Goal: Task Accomplishment & Management: Use online tool/utility

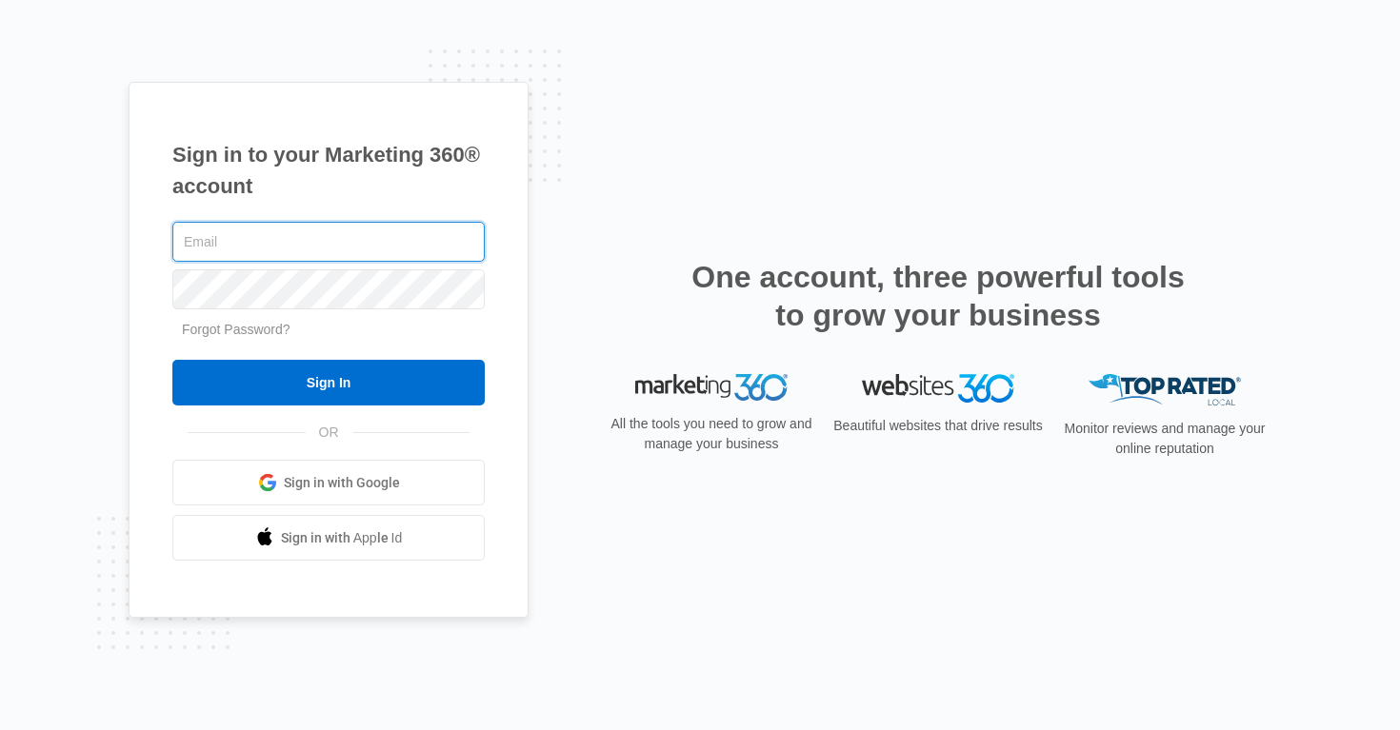
type input "[PERSON_NAME][EMAIL_ADDRESS][PERSON_NAME][DOMAIN_NAME]"
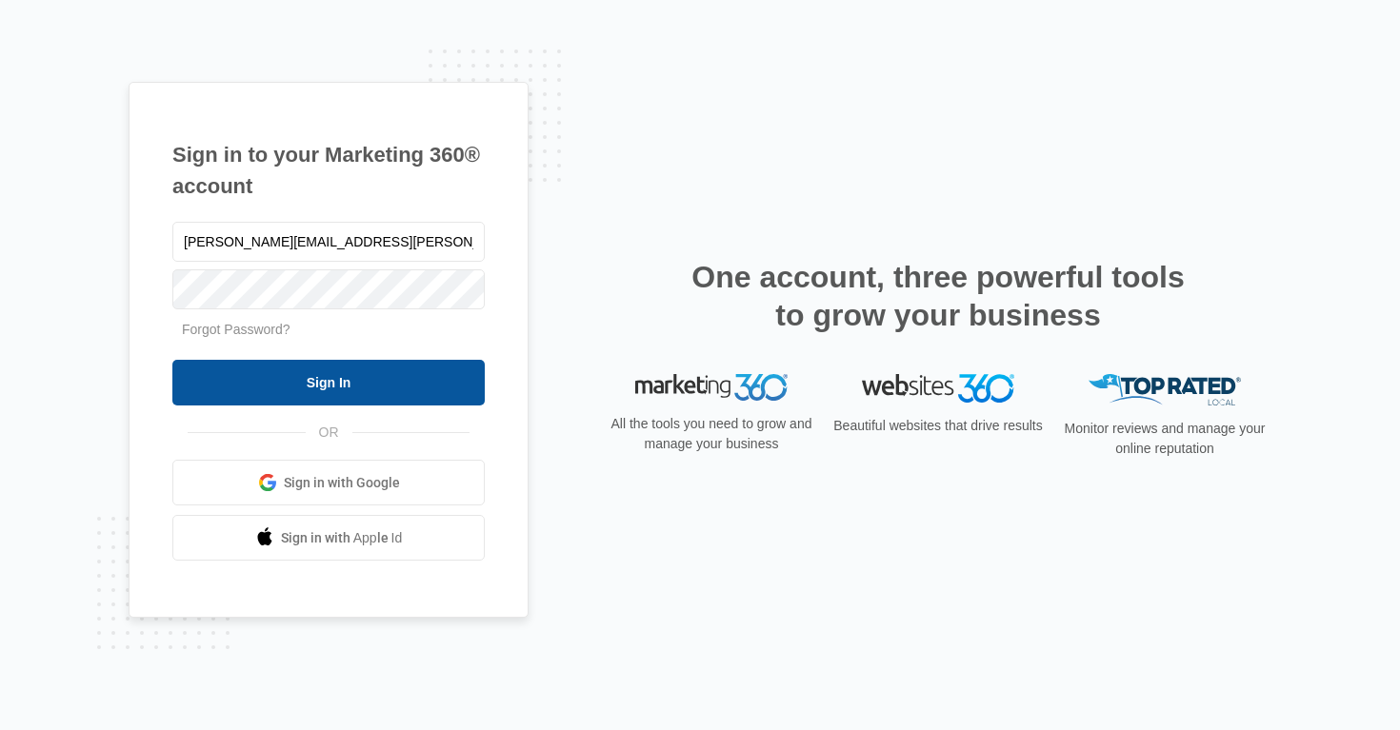
click at [316, 390] on input "Sign In" at bounding box center [328, 383] width 312 height 46
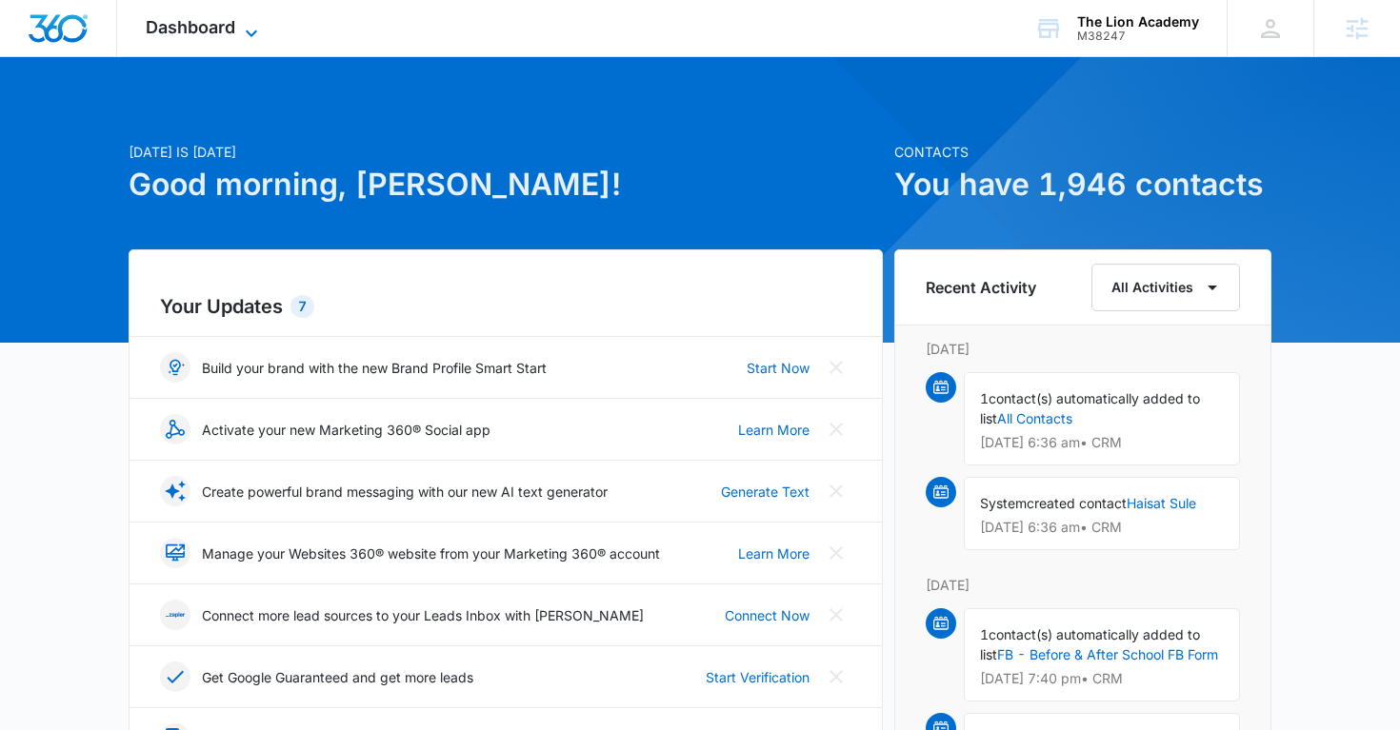
click at [173, 31] on span "Dashboard" at bounding box center [191, 27] width 90 height 20
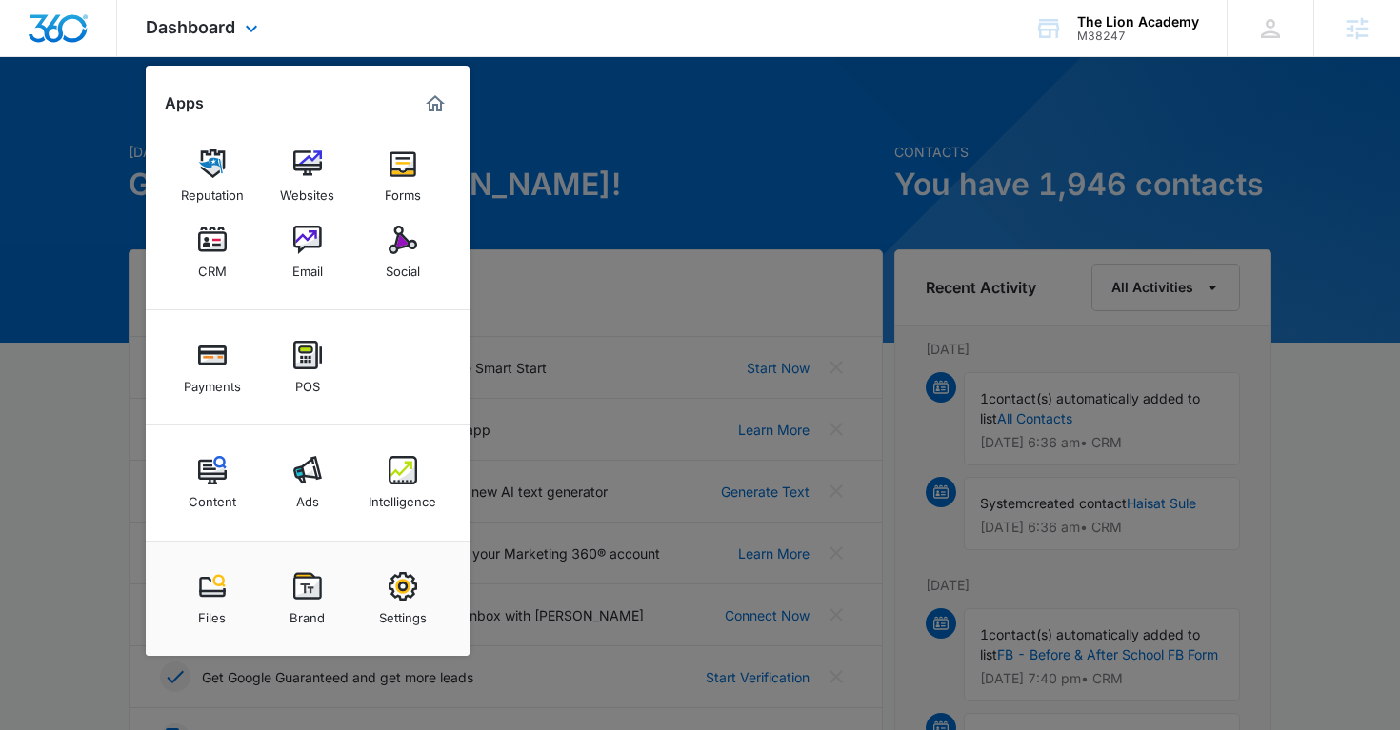
click at [197, 107] on h2 "Apps" at bounding box center [184, 103] width 39 height 18
click at [308, 264] on div "Email" at bounding box center [307, 266] width 30 height 25
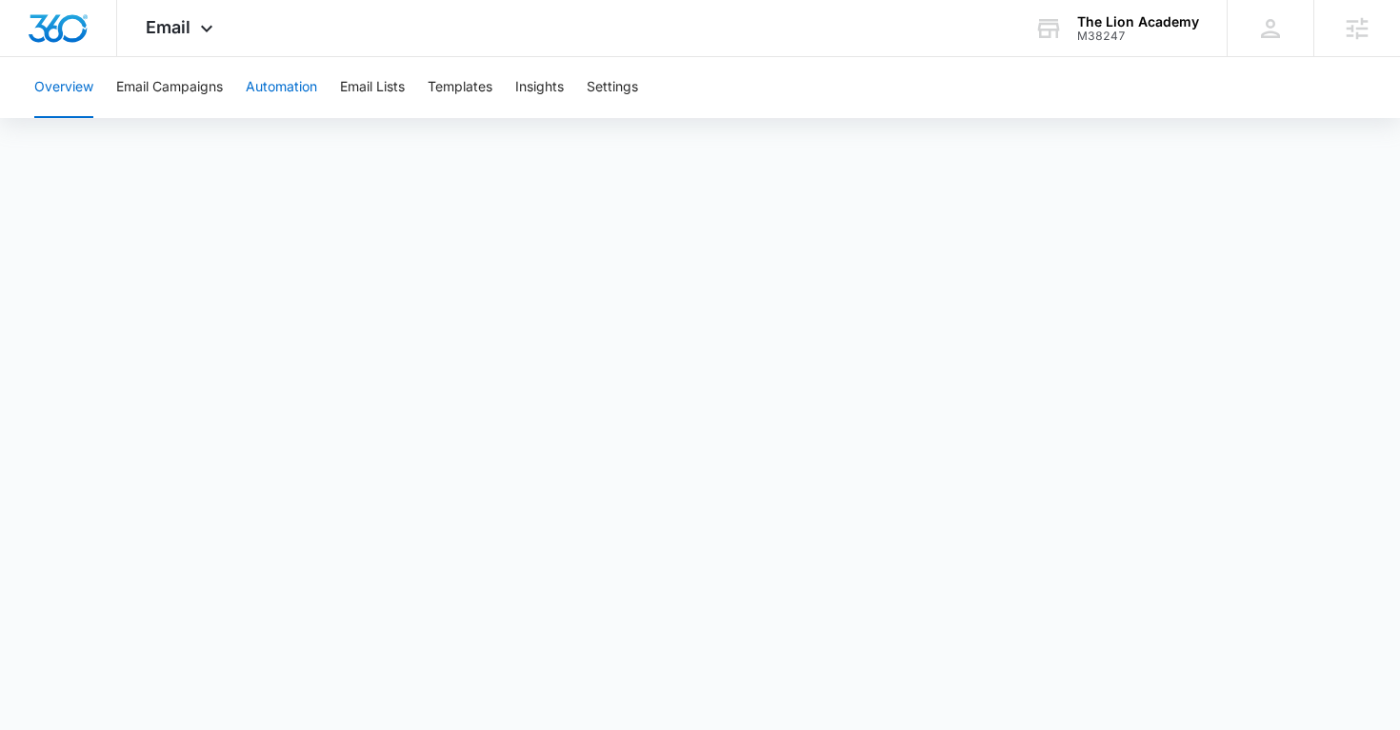
click at [289, 88] on button "Automation" at bounding box center [281, 87] width 71 height 61
